Goal: Navigation & Orientation: Find specific page/section

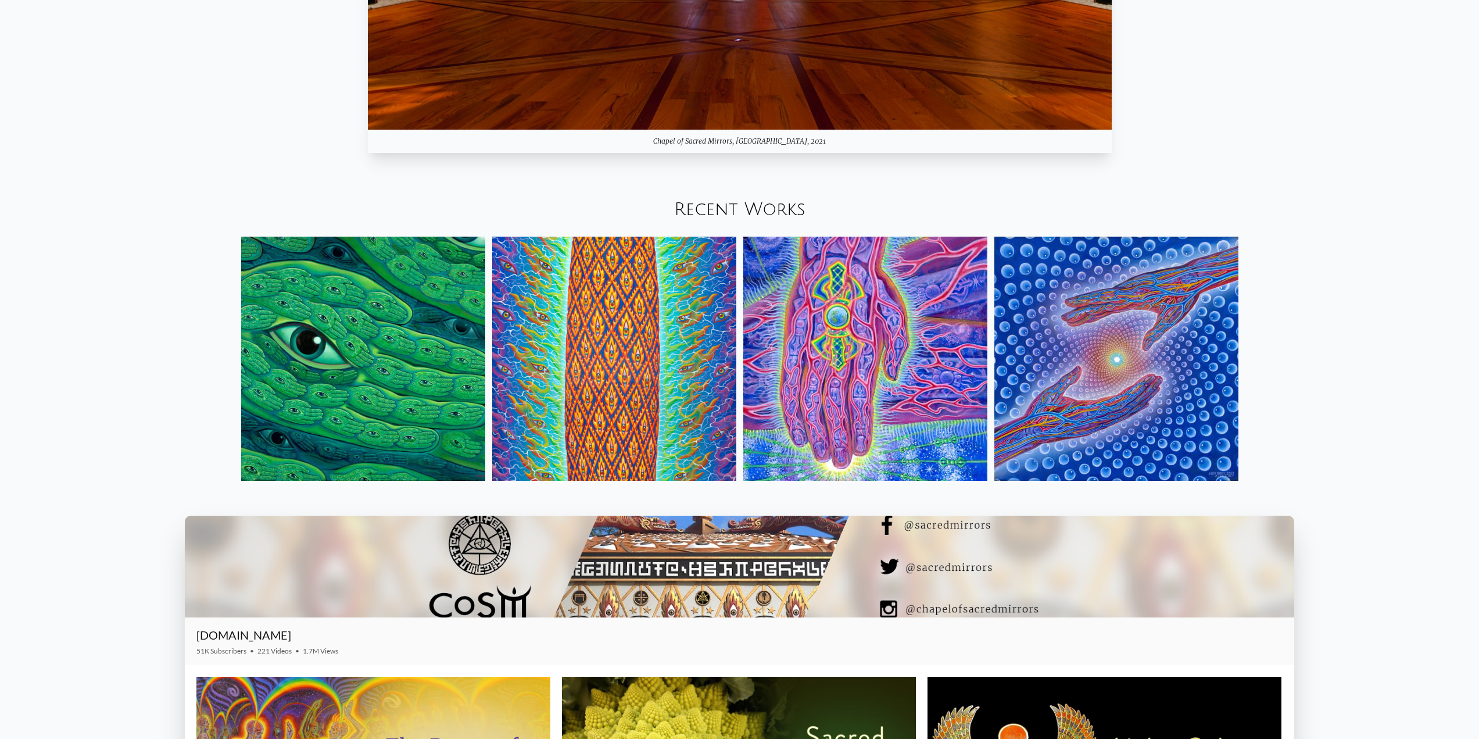
scroll to position [1686, 0]
click at [722, 224] on div "Recent Works" at bounding box center [739, 210] width 1479 height 40
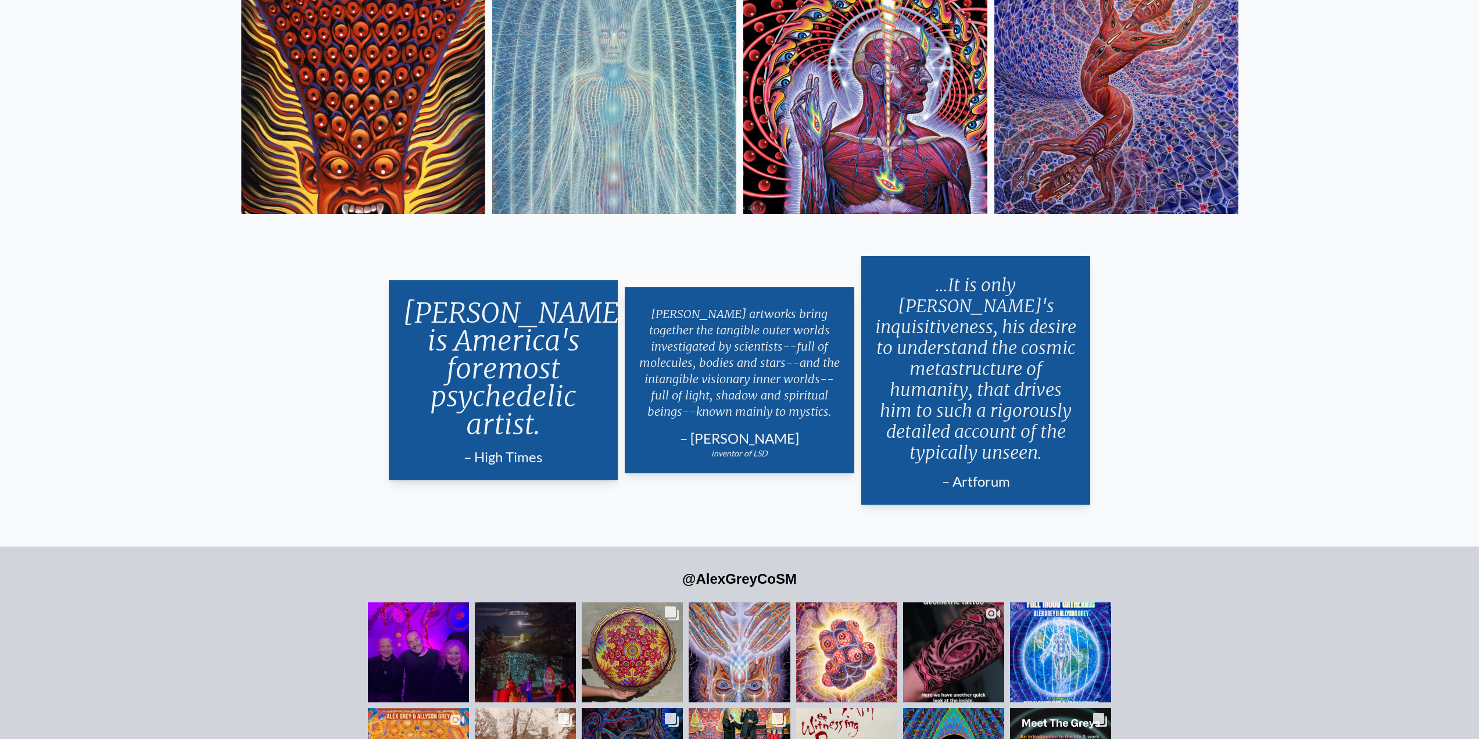
scroll to position [3023, 0]
